Goal: Transaction & Acquisition: Obtain resource

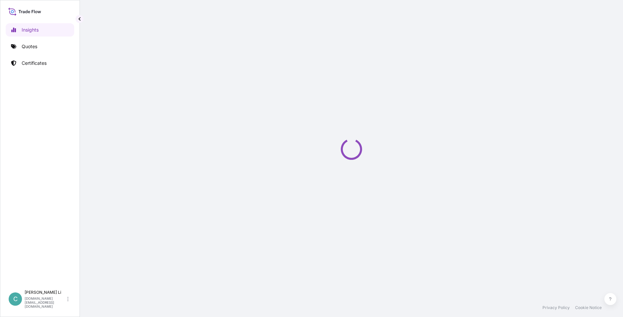
click at [233, 132] on div "Loading" at bounding box center [351, 149] width 516 height 299
select select "2025"
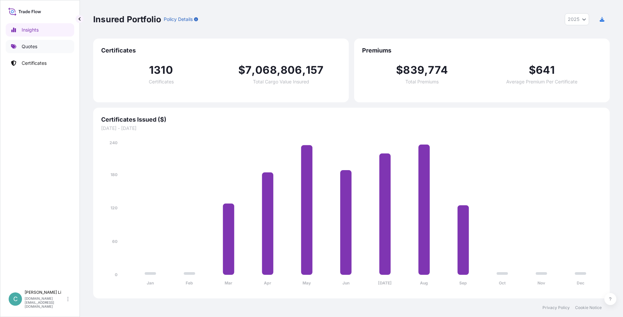
click at [34, 48] on p "Quotes" at bounding box center [30, 46] width 16 height 7
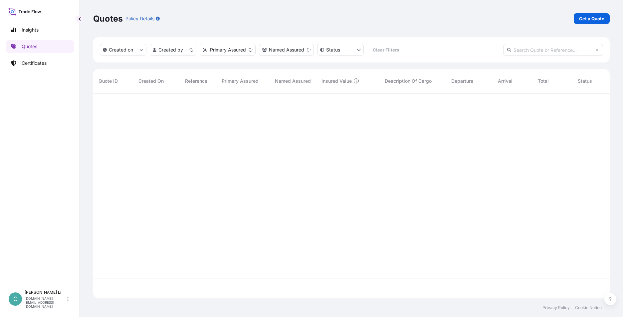
scroll to position [204, 511]
click at [591, 18] on p "Get a Quote" at bounding box center [591, 18] width 25 height 7
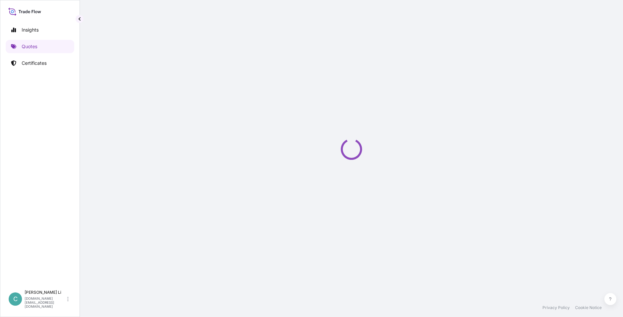
select select "Sea"
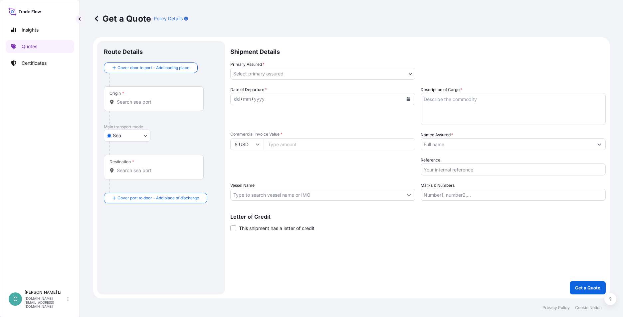
click at [261, 77] on body "Insights Quotes Certificates C [PERSON_NAME] [DOMAIN_NAME][EMAIL_ADDRESS][DOMAI…" at bounding box center [311, 158] width 623 height 317
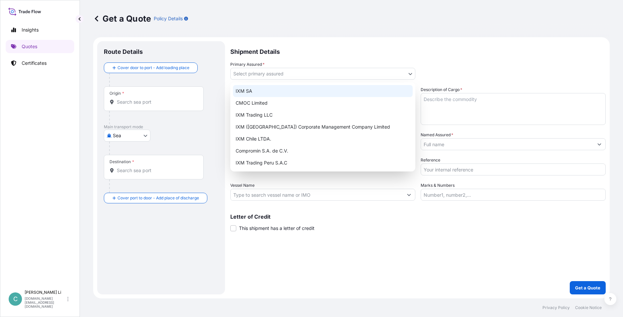
click at [273, 88] on div "IXM SA" at bounding box center [323, 91] width 180 height 12
select select "31846"
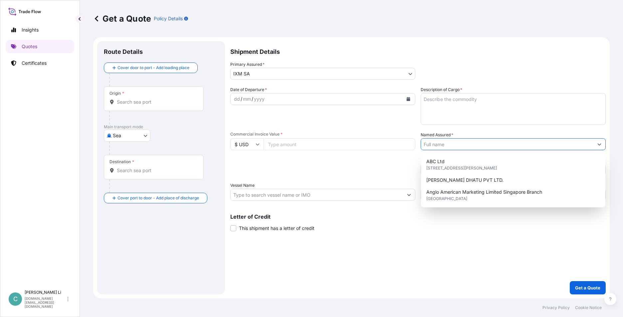
click at [445, 139] on input "Named Assured *" at bounding box center [507, 144] width 172 height 12
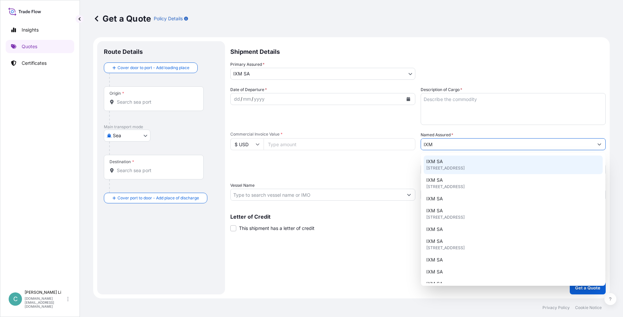
click at [448, 161] on div "IXM SA [STREET_ADDRESS]" at bounding box center [513, 165] width 179 height 19
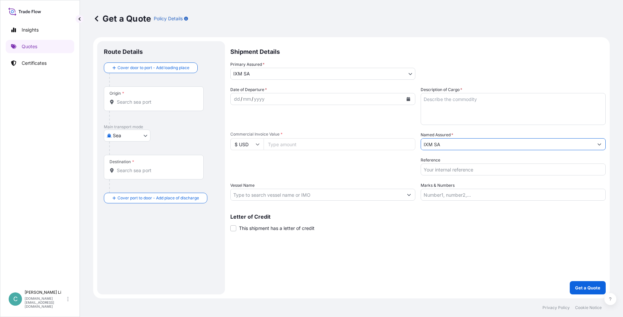
type input "IXM SA"
click at [453, 112] on textarea "Description of Cargo *" at bounding box center [513, 109] width 185 height 32
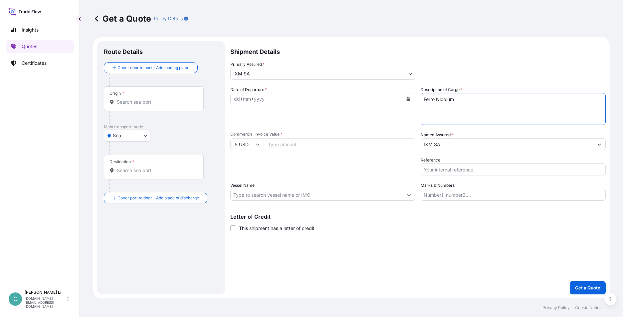
type textarea "Ferro Niobium"
click at [271, 103] on div "dd / mm / yyyy" at bounding box center [317, 99] width 172 height 12
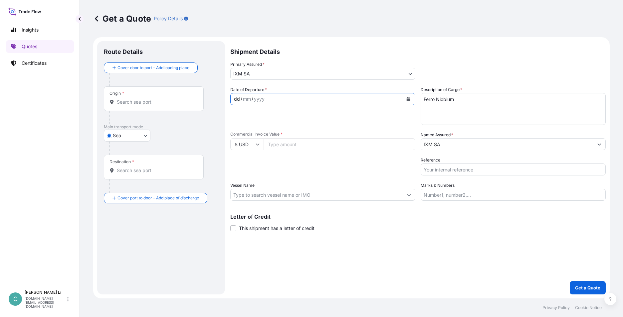
click at [406, 98] on button "Calendar" at bounding box center [408, 99] width 11 height 11
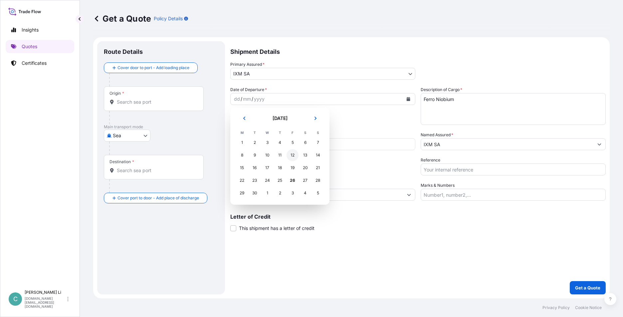
click at [294, 157] on div "12" at bounding box center [292, 155] width 12 height 12
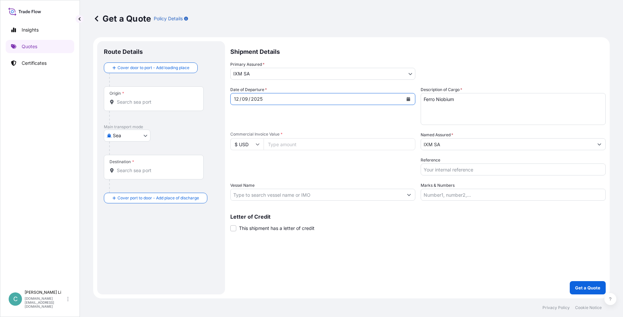
click at [287, 149] on input "Commercial Invoice Value *" at bounding box center [340, 144] width 152 height 12
click at [323, 142] on input "Commercial Invoice Value *" at bounding box center [340, 144] width 152 height 12
paste input "1135634.04"
type input "1135634.04"
drag, startPoint x: 306, startPoint y: 166, endPoint x: 337, endPoint y: 160, distance: 30.9
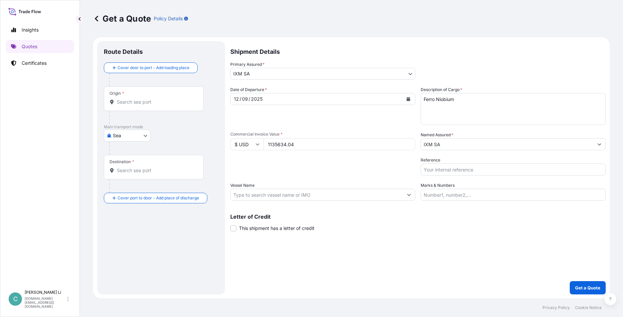
click at [306, 166] on div "Packing Category Type to search a container mode Please select a primary mode o…" at bounding box center [322, 166] width 185 height 19
click at [148, 103] on input "Origin *" at bounding box center [156, 102] width 79 height 7
click at [125, 99] on input "Origin * Please select an origin" at bounding box center [156, 102] width 79 height 7
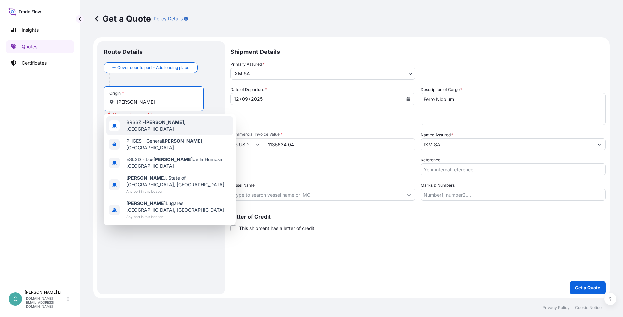
click at [140, 123] on span "[PERSON_NAME][GEOGRAPHIC_DATA] , [GEOGRAPHIC_DATA]" at bounding box center [178, 125] width 104 height 13
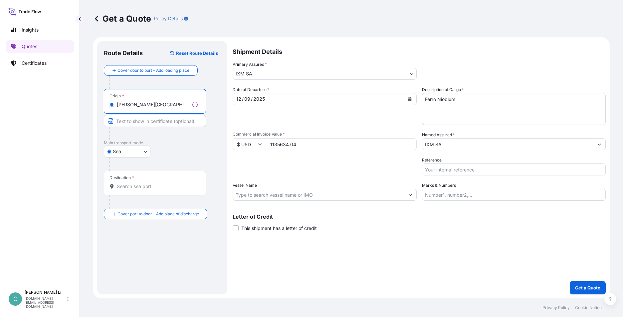
type input "[PERSON_NAME][GEOGRAPHIC_DATA], [GEOGRAPHIC_DATA]"
click at [136, 181] on div "Destination *" at bounding box center [155, 183] width 102 height 25
click at [136, 183] on input "Destination *" at bounding box center [157, 186] width 81 height 7
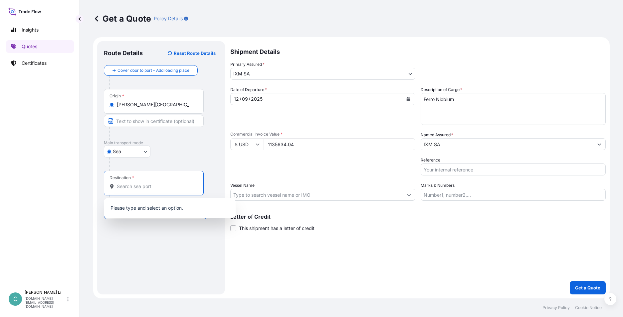
click at [134, 188] on input "Destination *" at bounding box center [156, 186] width 79 height 7
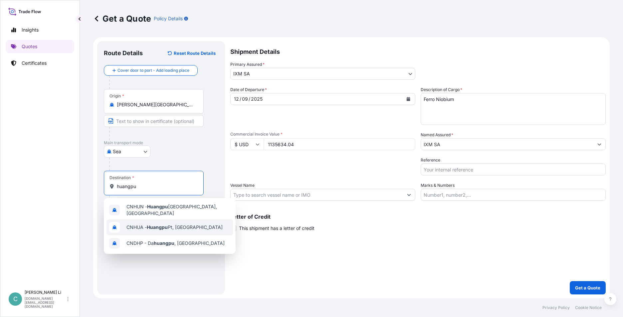
click at [169, 226] on span "CNHUA - Huangpu Pt, [GEOGRAPHIC_DATA]" at bounding box center [174, 227] width 96 height 7
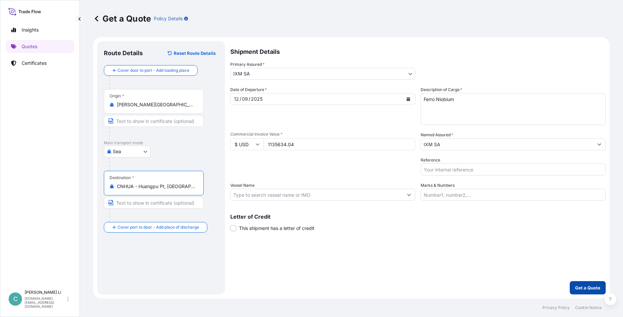
type input "CNHUA - Huangpu Pt, [GEOGRAPHIC_DATA]"
click at [583, 290] on p "Get a Quote" at bounding box center [587, 288] width 25 height 7
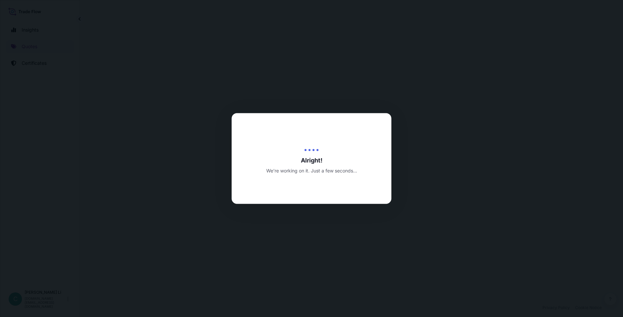
select select "Sea"
select select "31846"
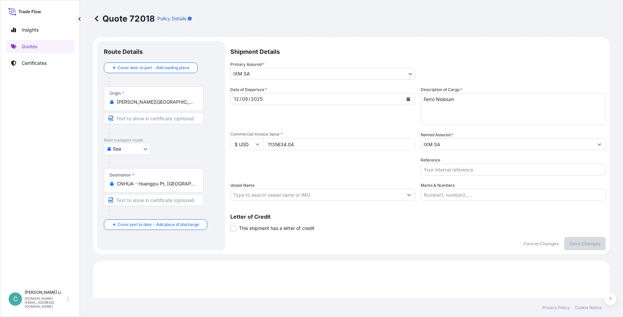
scroll to position [228, 0]
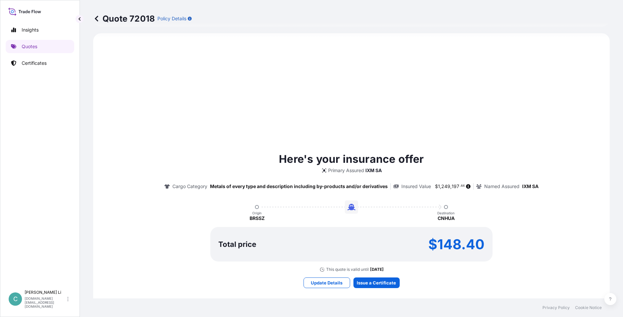
click at [389, 275] on div "Here's your insurance offer Primary Assured IXM SA Cargo Category Metals of eve…" at bounding box center [351, 220] width 498 height 354
click at [388, 275] on div "Here's your insurance offer Primary Assured IXM SA Cargo Category Metals of eve…" at bounding box center [351, 220] width 498 height 354
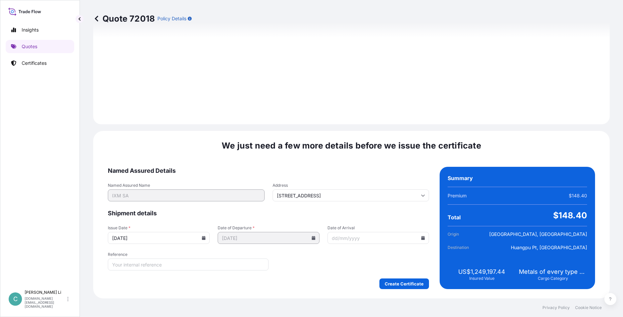
click at [200, 236] on input "[DATE]" at bounding box center [159, 238] width 102 height 12
click at [202, 242] on input "[DATE]" at bounding box center [159, 238] width 102 height 12
click at [202, 238] on icon at bounding box center [204, 238] width 4 height 4
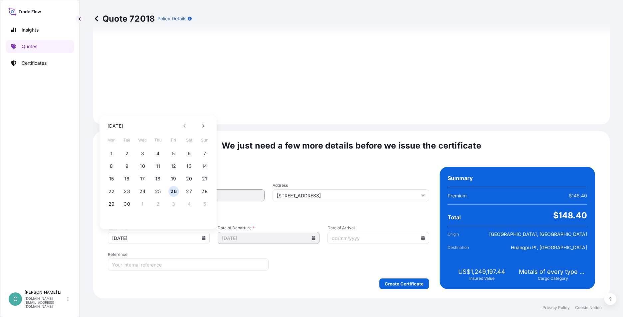
click at [178, 173] on div "1 2 3 4 5 6 7 8 9 10 11 12 13 14 15 16 17 18 19 20 21 22 23 24 25 26 27 28 29 3…" at bounding box center [158, 179] width 106 height 64
click at [175, 168] on button "12" at bounding box center [173, 166] width 11 height 11
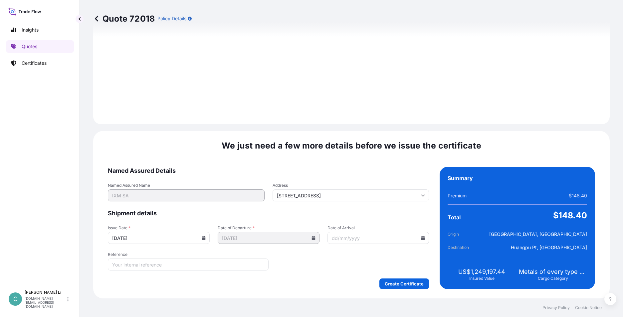
type input "[DATE]"
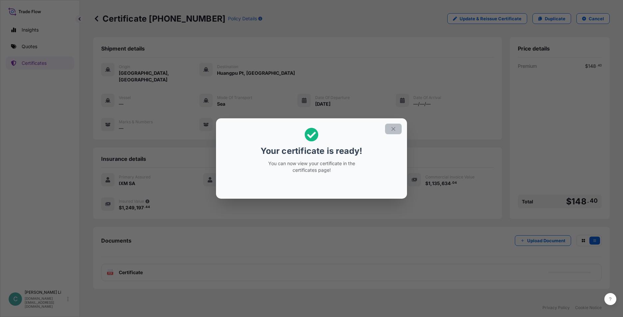
click at [394, 132] on button "button" at bounding box center [393, 129] width 17 height 11
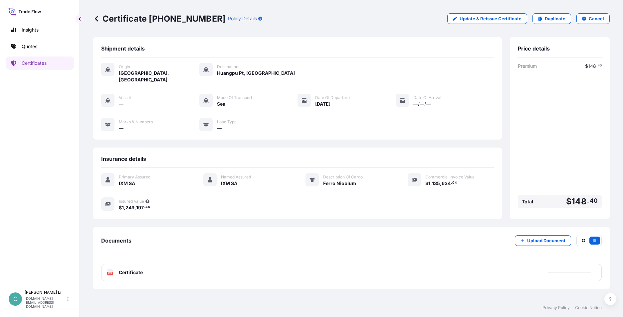
click at [458, 305] on footer "Privacy Policy Cookie Notice" at bounding box center [351, 308] width 543 height 19
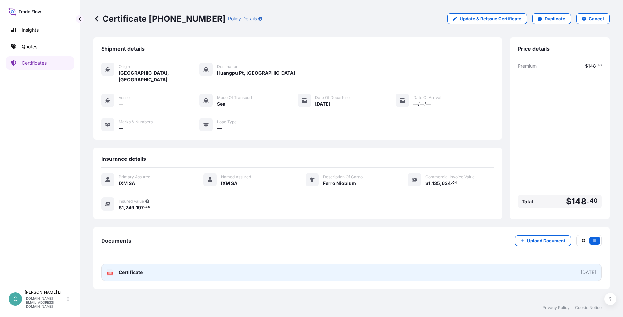
click at [138, 270] on span "Certificate" at bounding box center [131, 273] width 24 height 7
